Goal: Transaction & Acquisition: Subscribe to service/newsletter

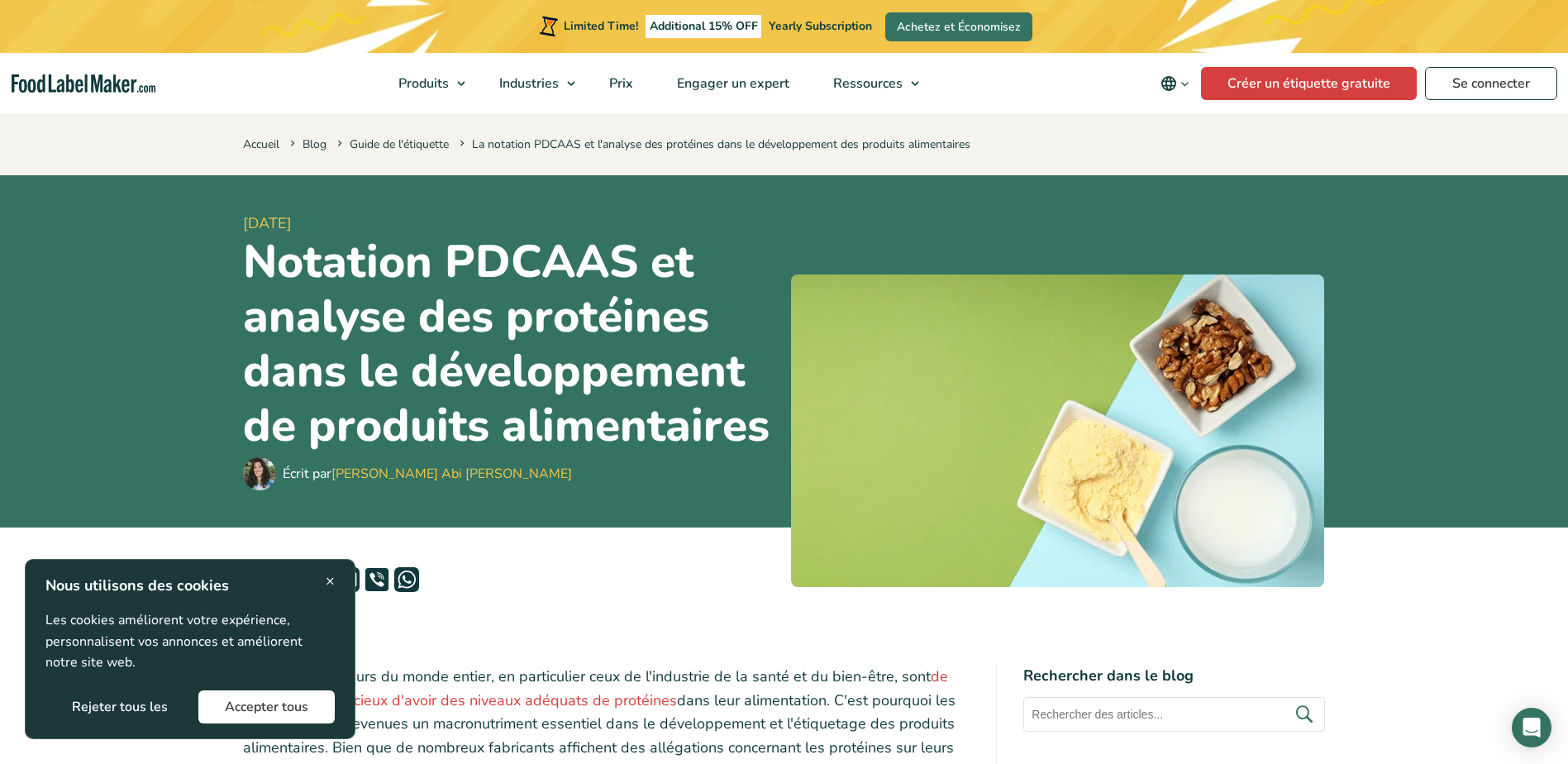
click at [334, 575] on span "×" at bounding box center [330, 581] width 9 height 23
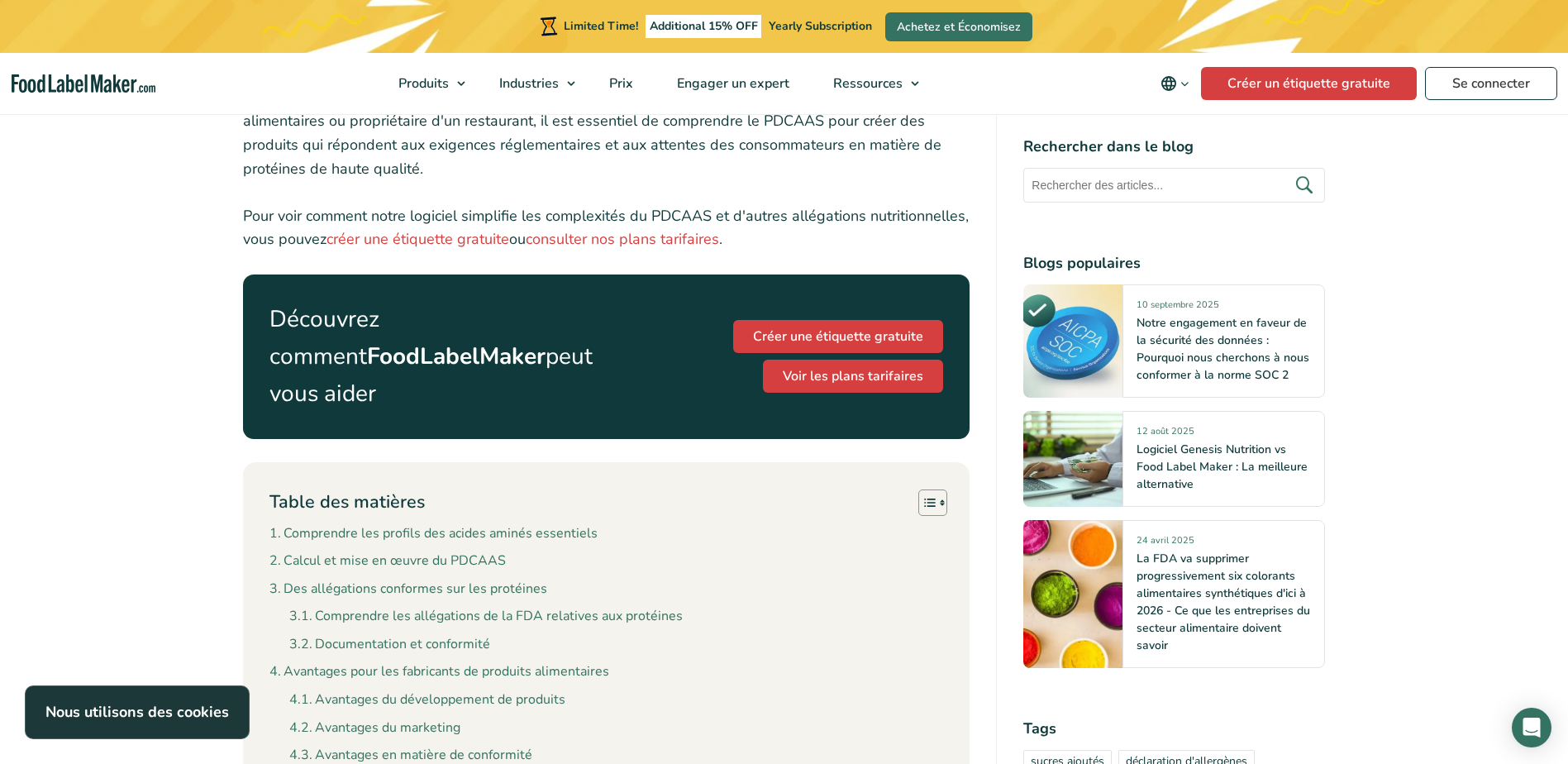
scroll to position [909, 0]
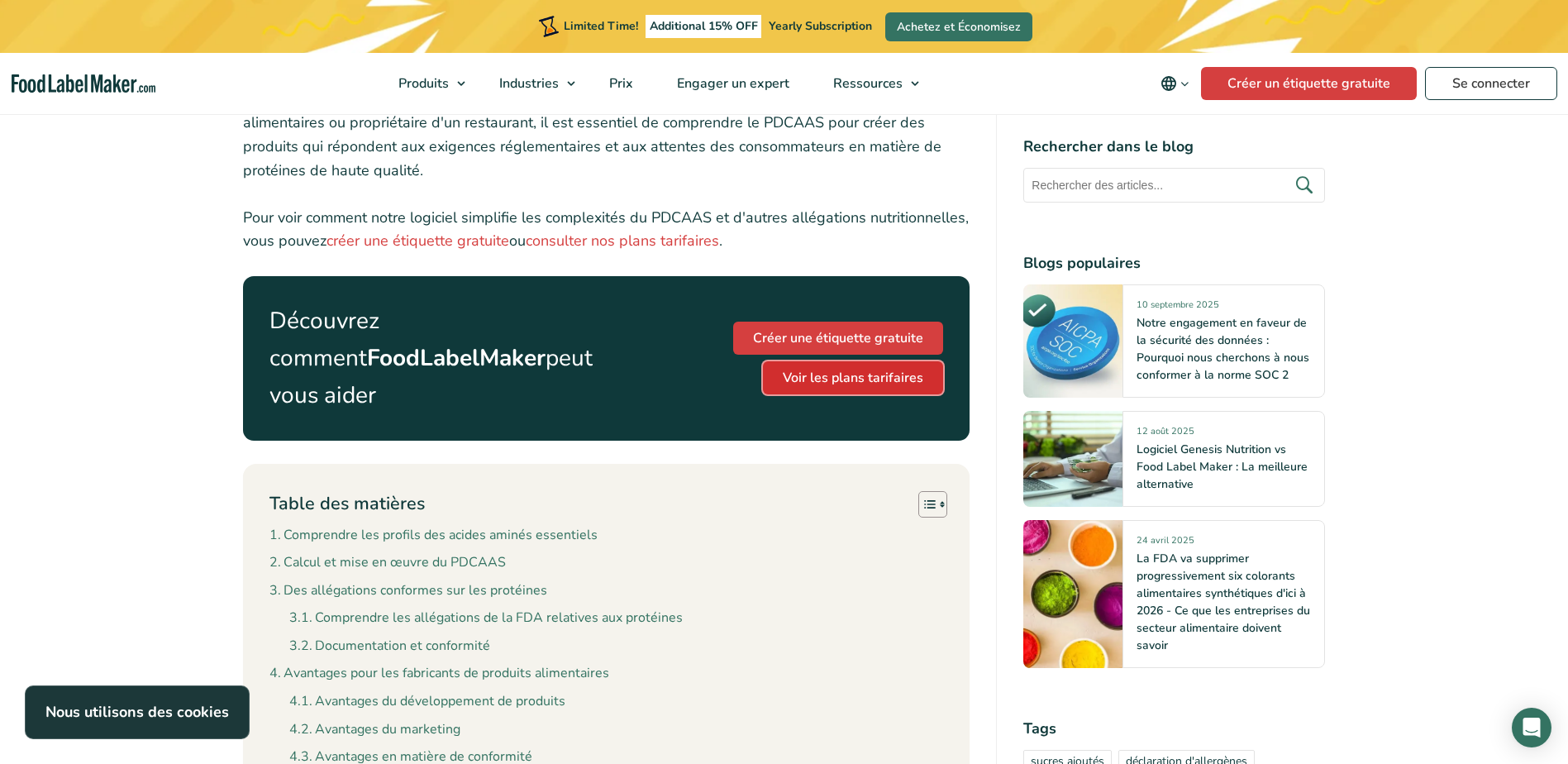
click at [815, 361] on link "Voir les plans tarifaires" at bounding box center [853, 377] width 180 height 33
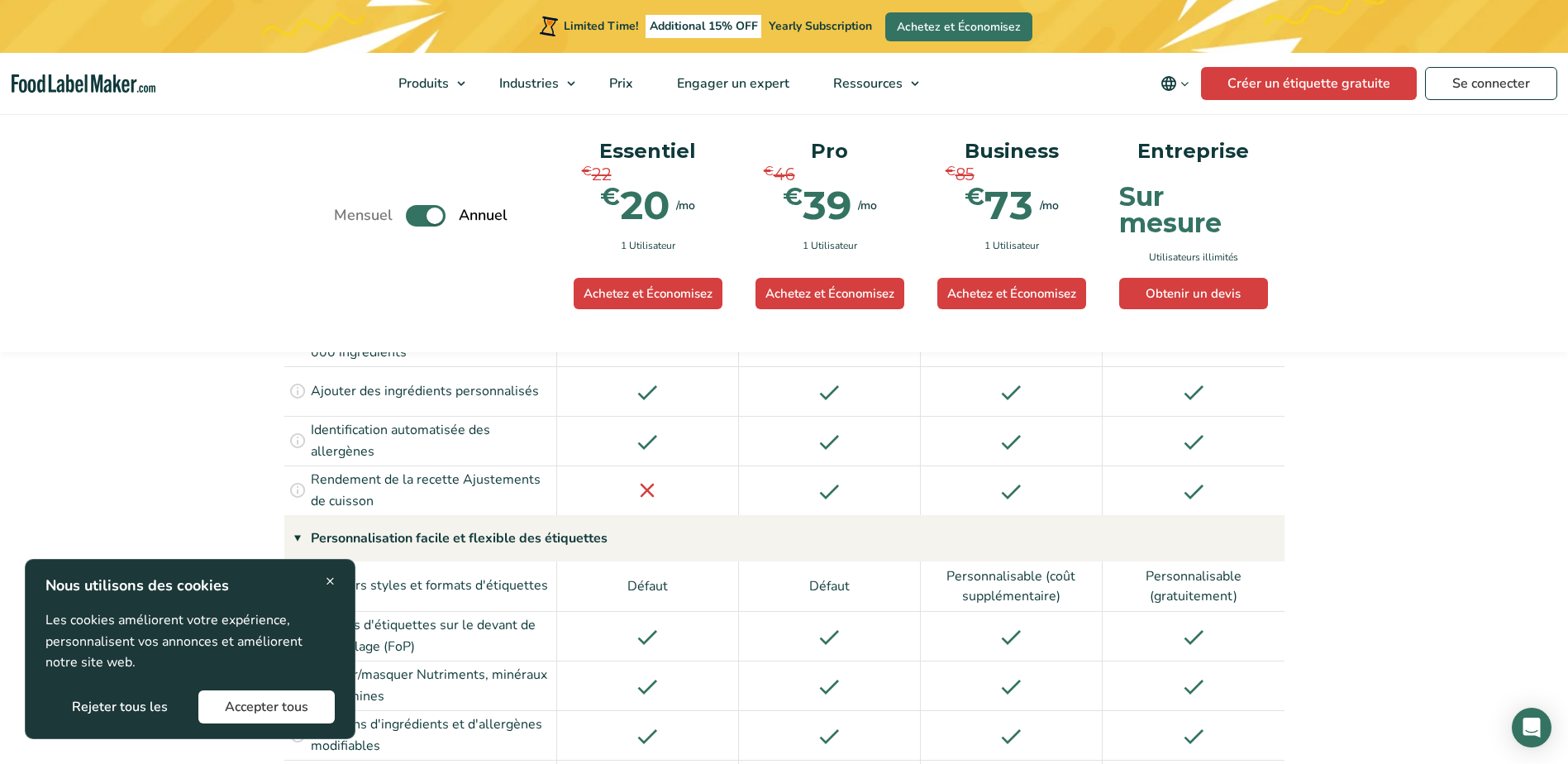
scroll to position [1818, 0]
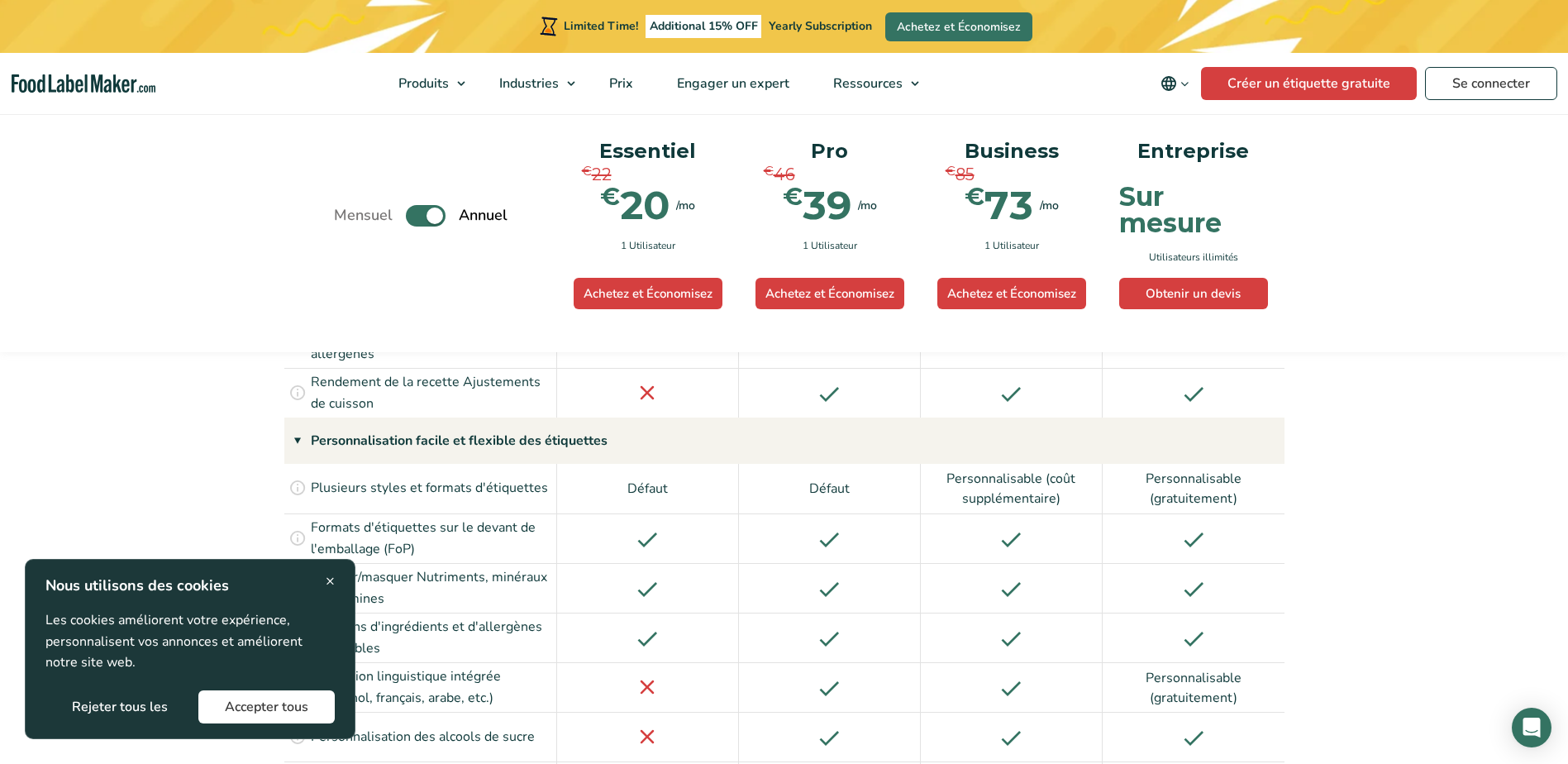
click at [324, 581] on div "× Nous utilisons des cookies Les cookies améliorent votre expérience, personnal…" at bounding box center [190, 649] width 289 height 149
click at [338, 578] on div "× Nous utilisons des cookies Les cookies améliorent votre expérience, personnal…" at bounding box center [190, 649] width 331 height 180
click at [334, 577] on span "×" at bounding box center [330, 581] width 9 height 23
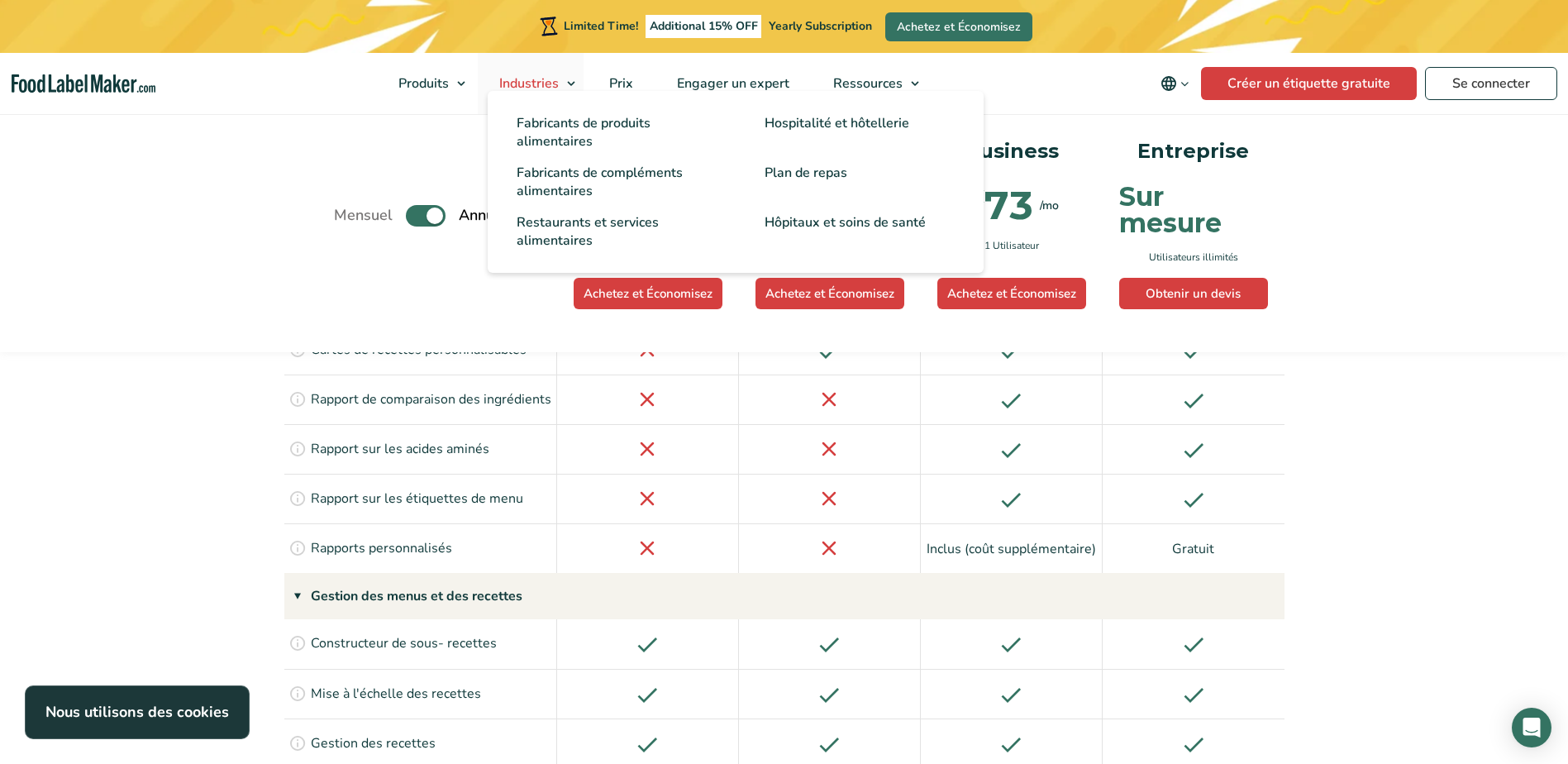
scroll to position [2232, 0]
